Goal: Task Accomplishment & Management: Understand process/instructions

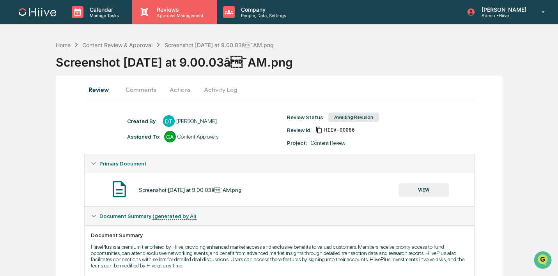
click at [170, 21] on div "Reviews Approval Management" at bounding box center [174, 12] width 84 height 24
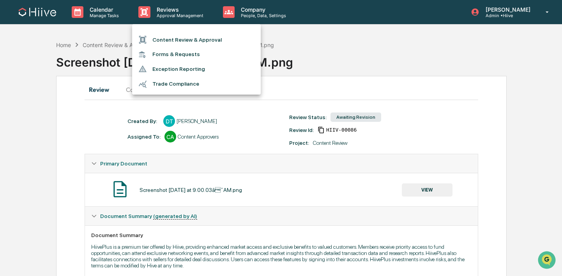
click at [159, 39] on li "Content Review & Approval" at bounding box center [196, 39] width 129 height 15
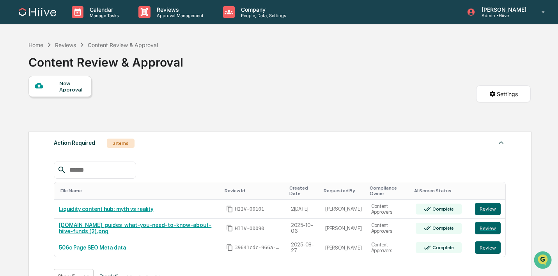
scroll to position [25, 0]
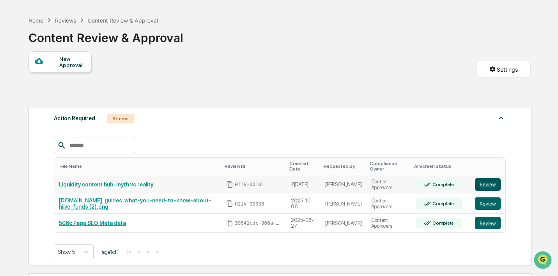
click at [489, 182] on button "Review" at bounding box center [488, 185] width 26 height 12
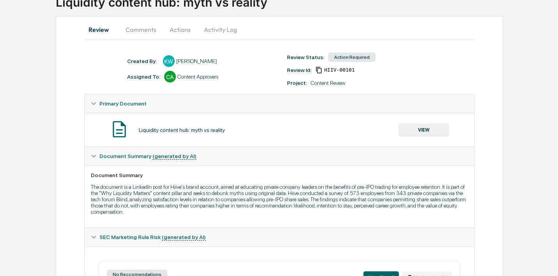
scroll to position [82, 0]
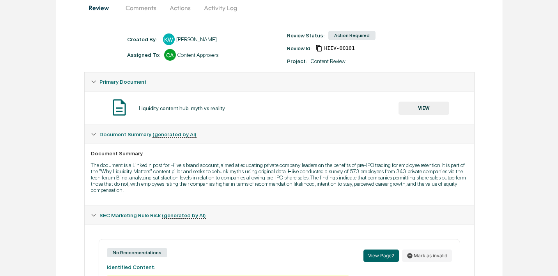
click at [410, 110] on button "VIEW" at bounding box center [423, 108] width 51 height 13
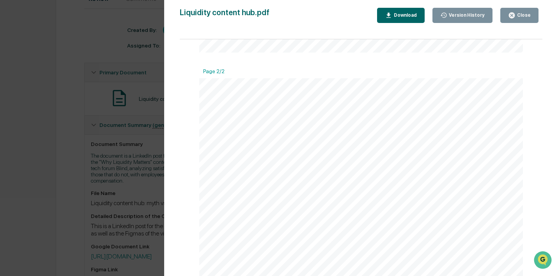
scroll to position [293, 0]
click at [508, 17] on button "Close" at bounding box center [519, 15] width 38 height 15
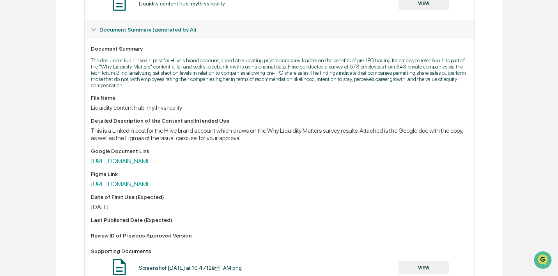
scroll to position [187, 0]
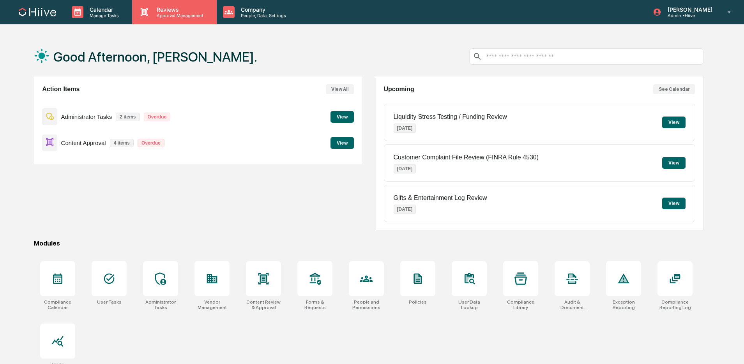
click at [175, 11] on p "Reviews" at bounding box center [178, 9] width 57 height 7
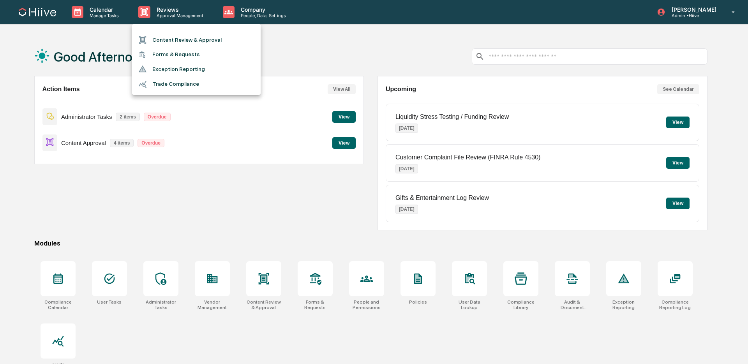
click at [176, 32] on li "Content Review & Approval" at bounding box center [196, 39] width 129 height 15
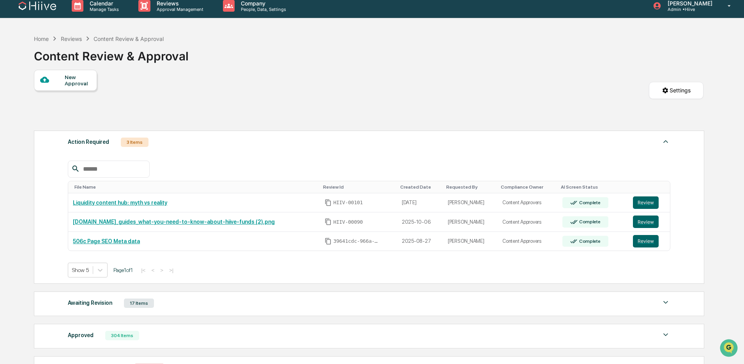
scroll to position [4, 0]
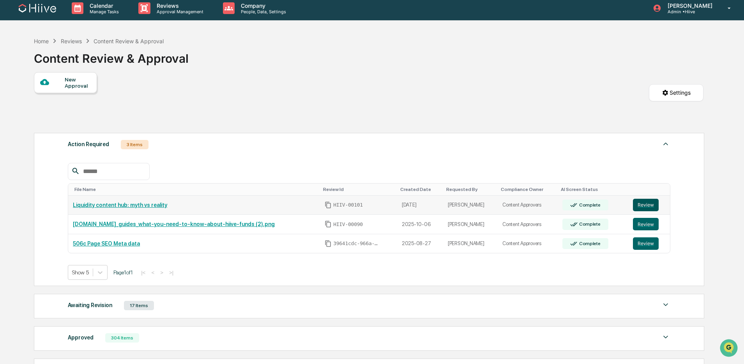
click at [639, 204] on button "Review" at bounding box center [646, 205] width 26 height 12
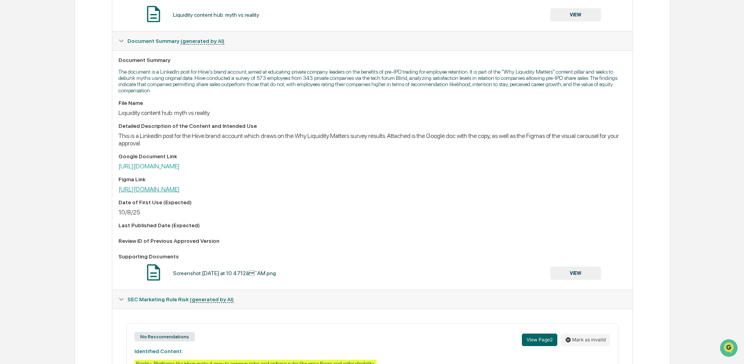
click at [180, 193] on link "[URL][DOMAIN_NAME]" at bounding box center [149, 189] width 61 height 7
click at [180, 170] on link "https://docs.google.com/document/d/1vlzItZiik12gJKTnFetrjEuYaYPue_jHKpLAFqjuyJE…" at bounding box center [149, 166] width 61 height 7
